Goal: Check status: Check status

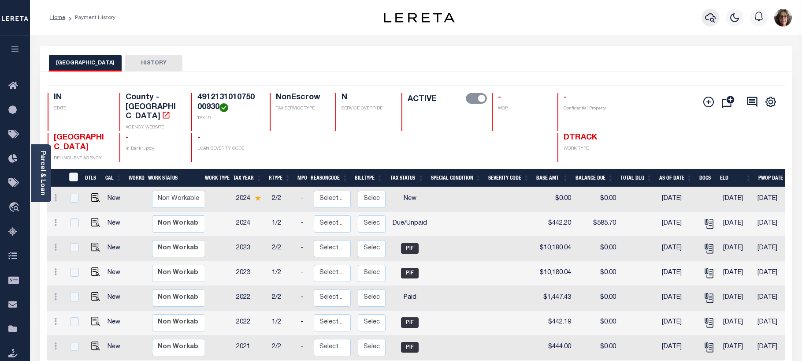
click at [707, 15] on icon "button" at bounding box center [710, 17] width 11 height 11
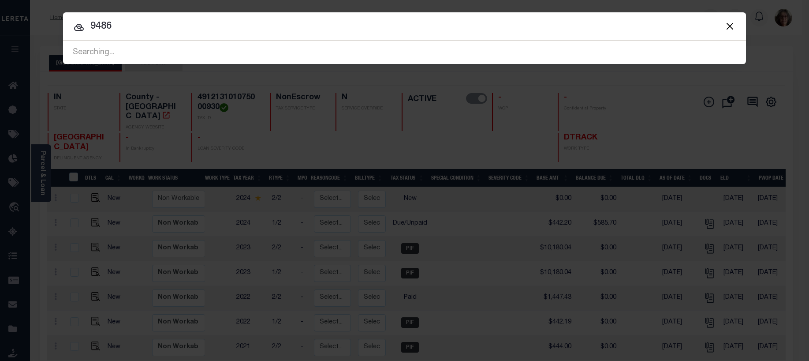
type input "9486"
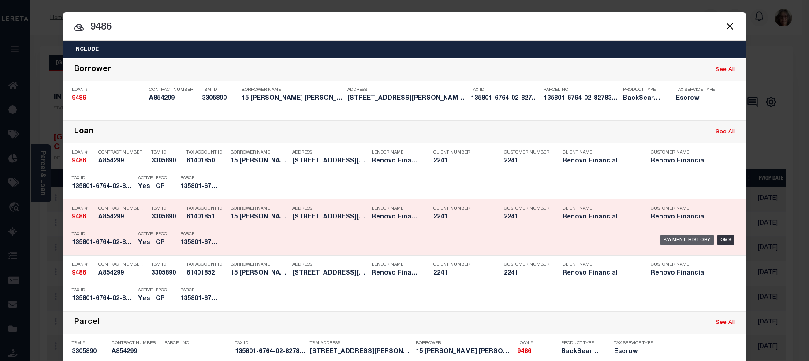
click at [695, 238] on div "Payment History" at bounding box center [687, 240] width 54 height 10
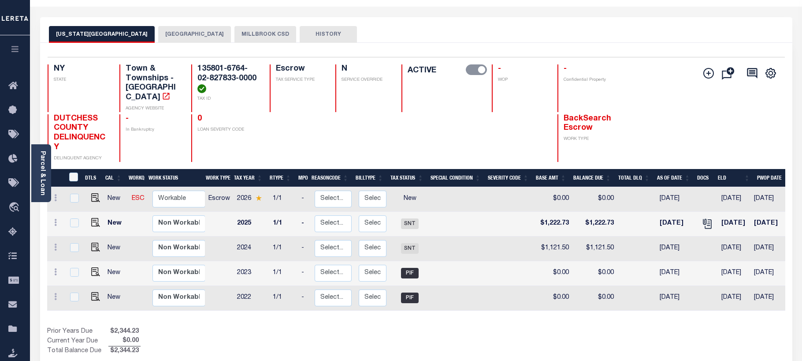
scroll to position [44, 0]
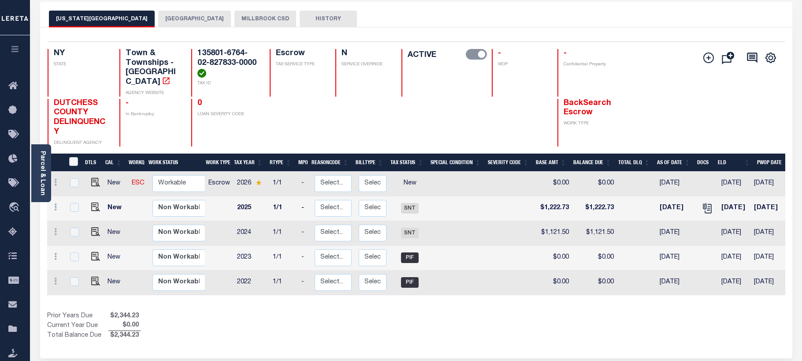
click at [234, 19] on button "MILLBROOK CSD" at bounding box center [265, 19] width 62 height 17
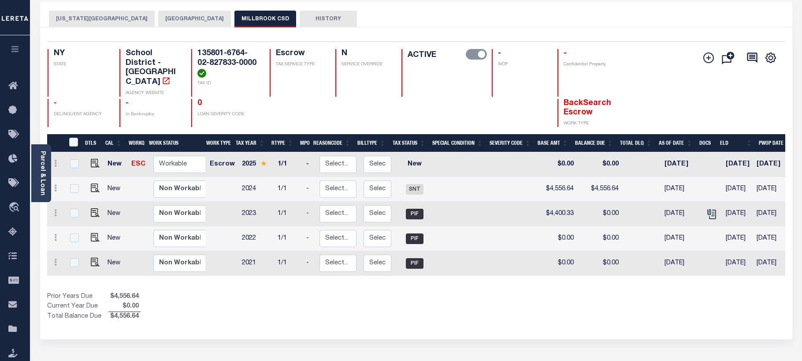
click at [172, 18] on button "[GEOGRAPHIC_DATA]" at bounding box center [194, 19] width 73 height 17
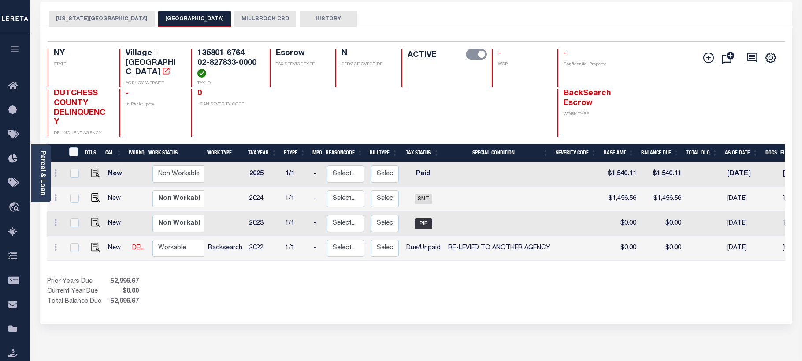
click at [100, 19] on button "[US_STATE][GEOGRAPHIC_DATA]" at bounding box center [102, 19] width 106 height 17
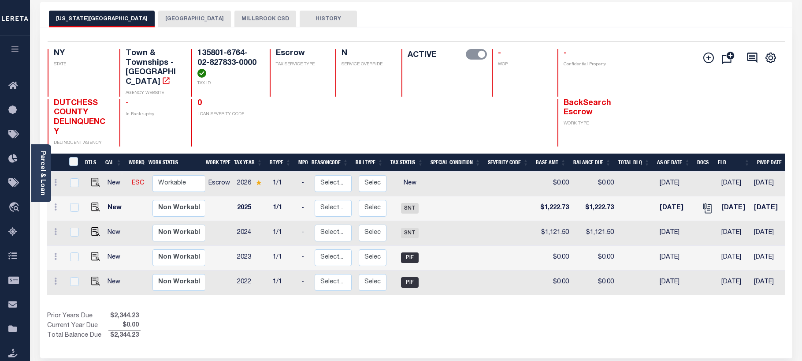
click at [234, 18] on button "MILLBROOK CSD" at bounding box center [265, 19] width 62 height 17
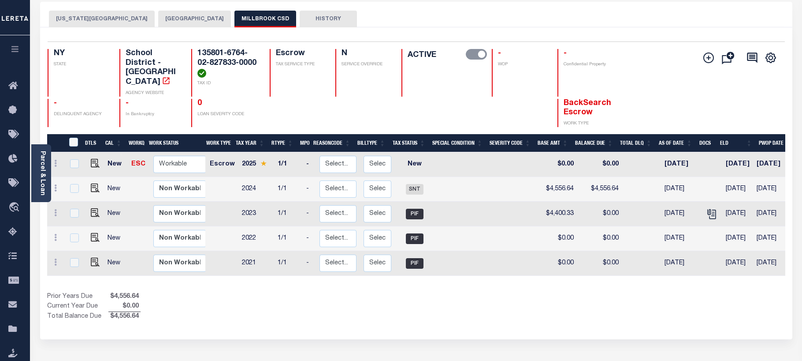
click at [169, 18] on button "[GEOGRAPHIC_DATA]" at bounding box center [194, 19] width 73 height 17
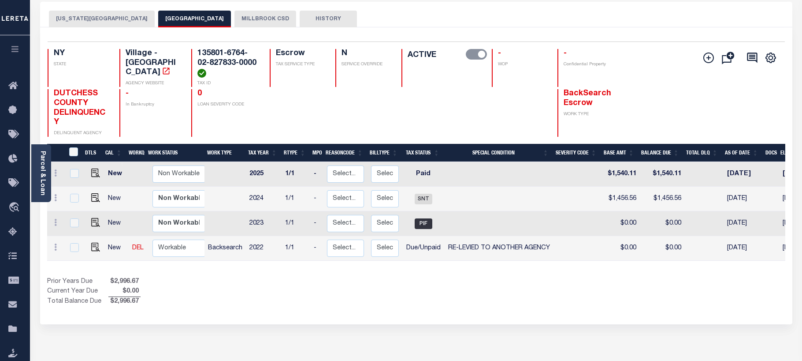
click at [71, 15] on button "[US_STATE][GEOGRAPHIC_DATA]" at bounding box center [102, 19] width 106 height 17
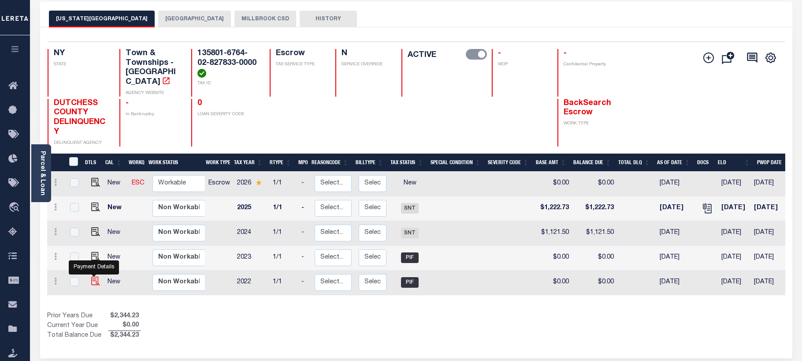
click at [92, 276] on img "" at bounding box center [95, 280] width 9 height 9
checkbox input "true"
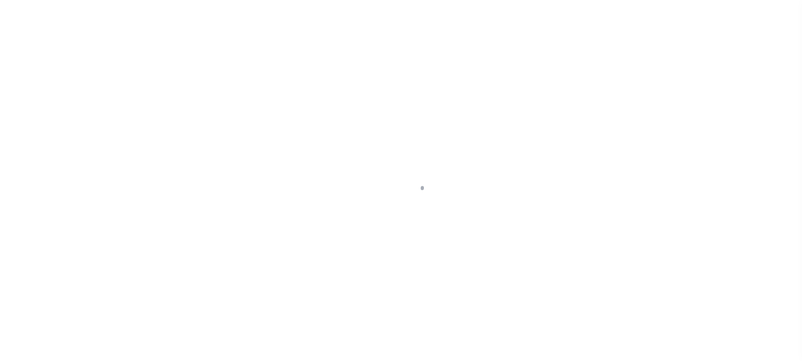
select select "PIF"
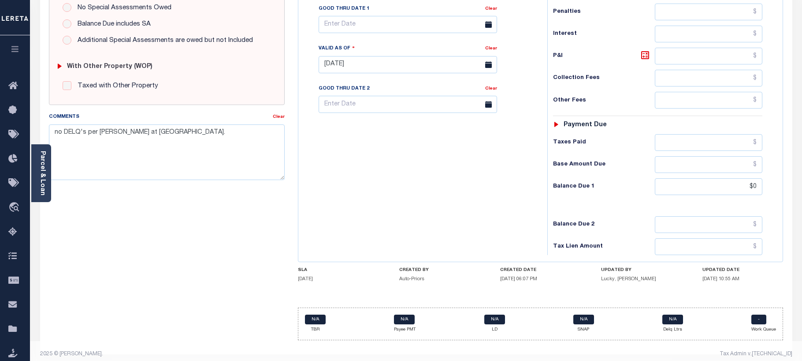
scroll to position [307, 0]
